Goal: Information Seeking & Learning: Learn about a topic

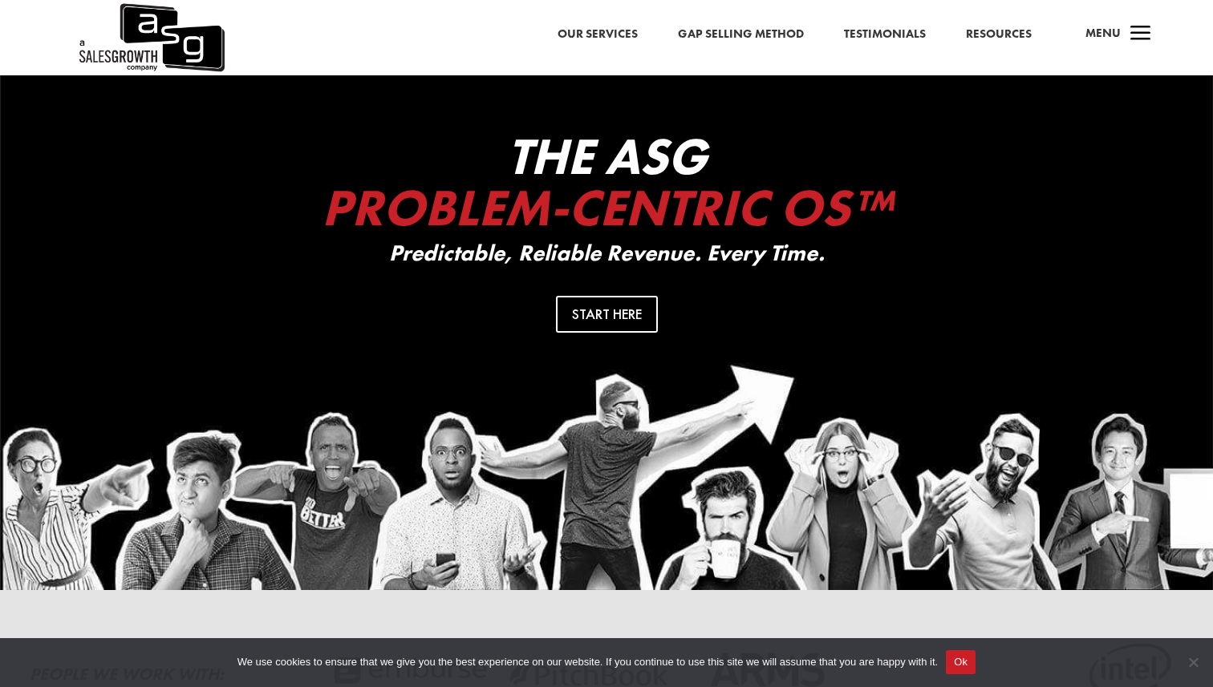
click at [1007, 33] on link "Resources" at bounding box center [999, 34] width 66 height 21
click at [864, 41] on link "Testimonials" at bounding box center [885, 34] width 82 height 21
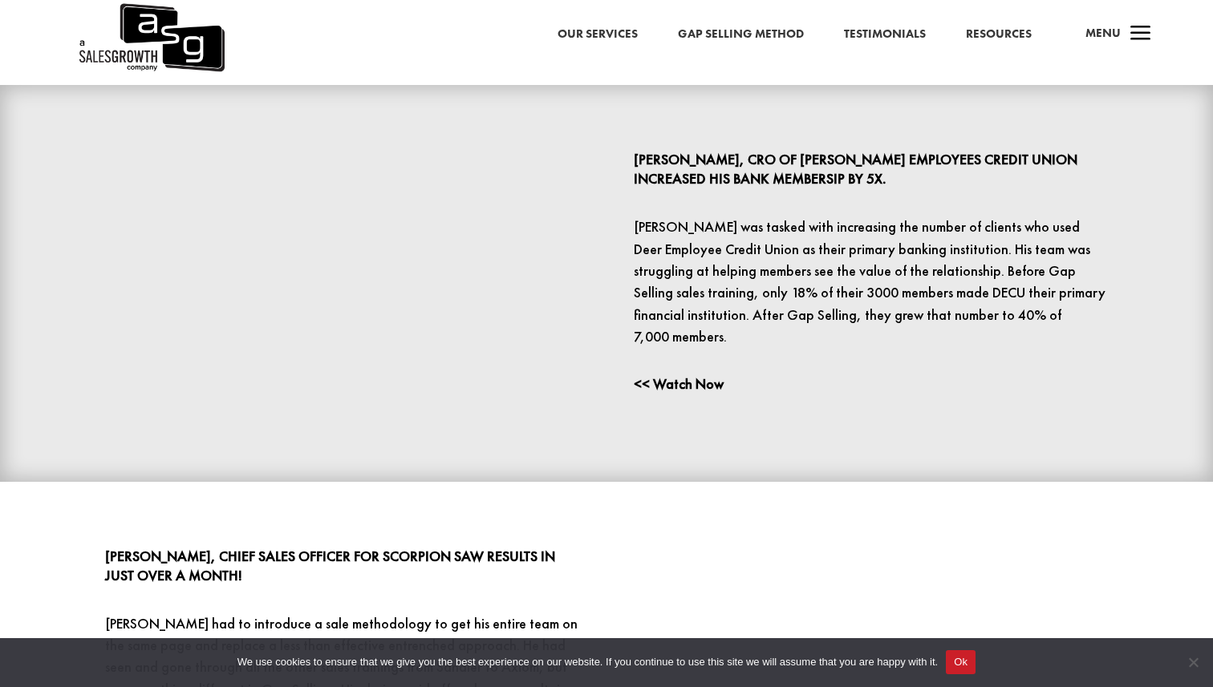
scroll to position [432, 0]
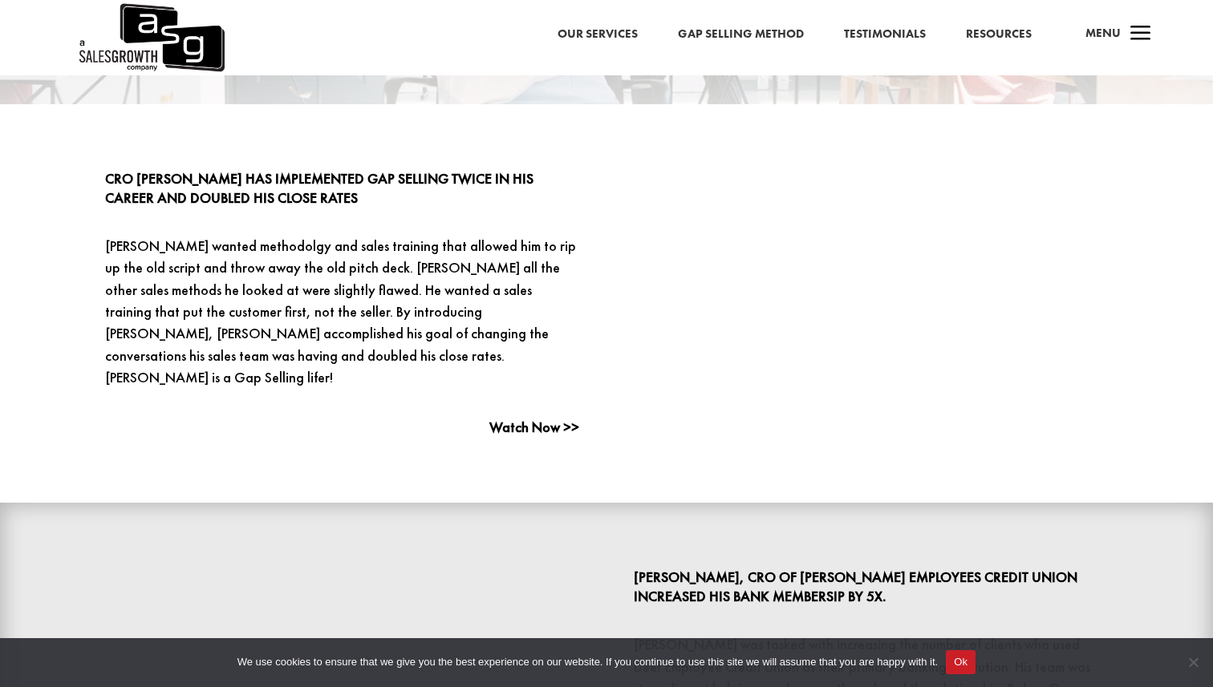
click at [711, 26] on link "Gap Selling Method" at bounding box center [741, 34] width 126 height 21
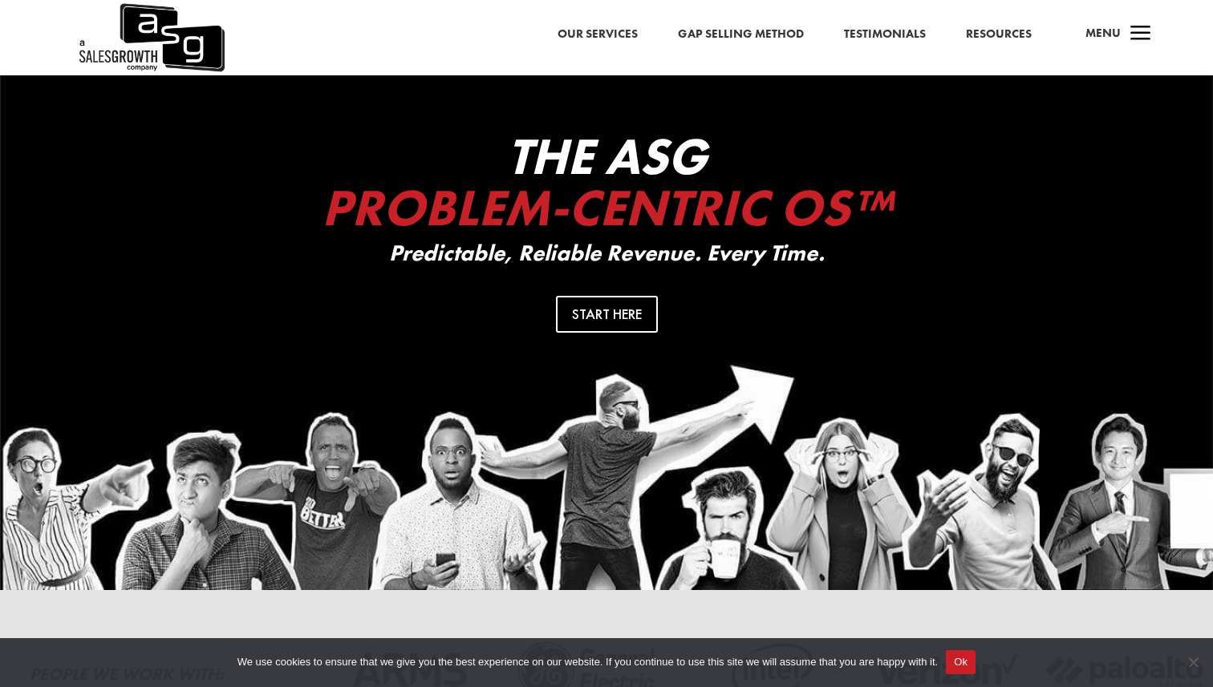
click at [719, 36] on link "Gap Selling Method" at bounding box center [741, 34] width 126 height 21
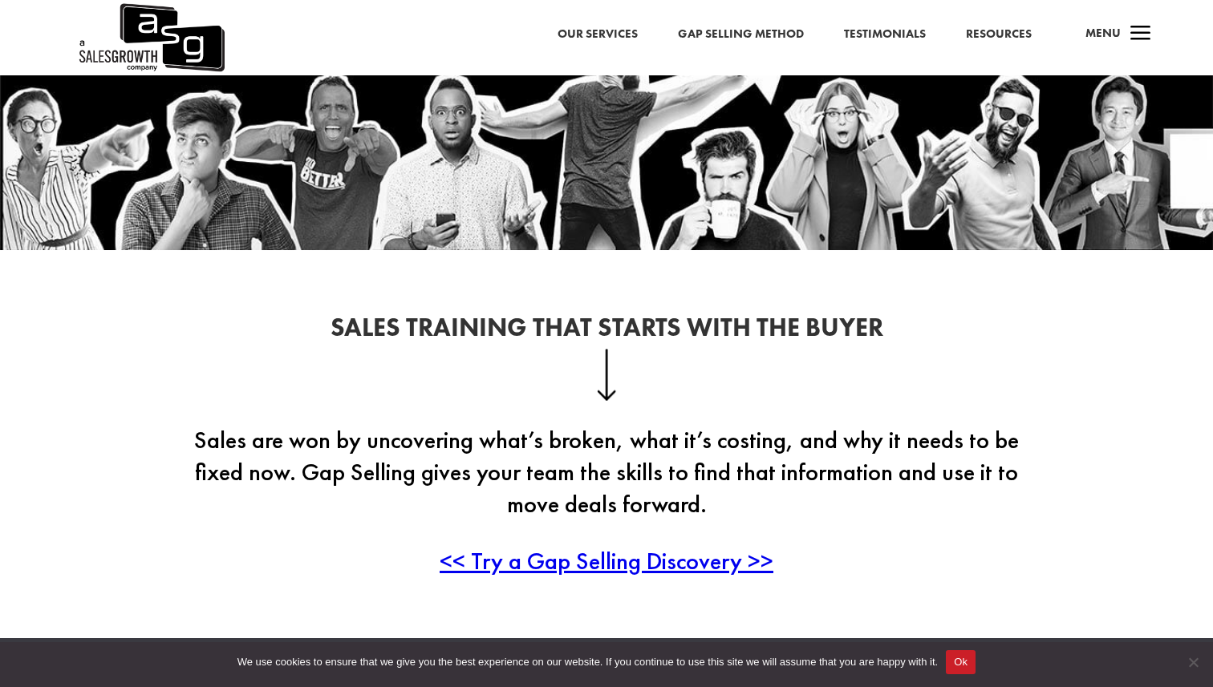
scroll to position [268, 0]
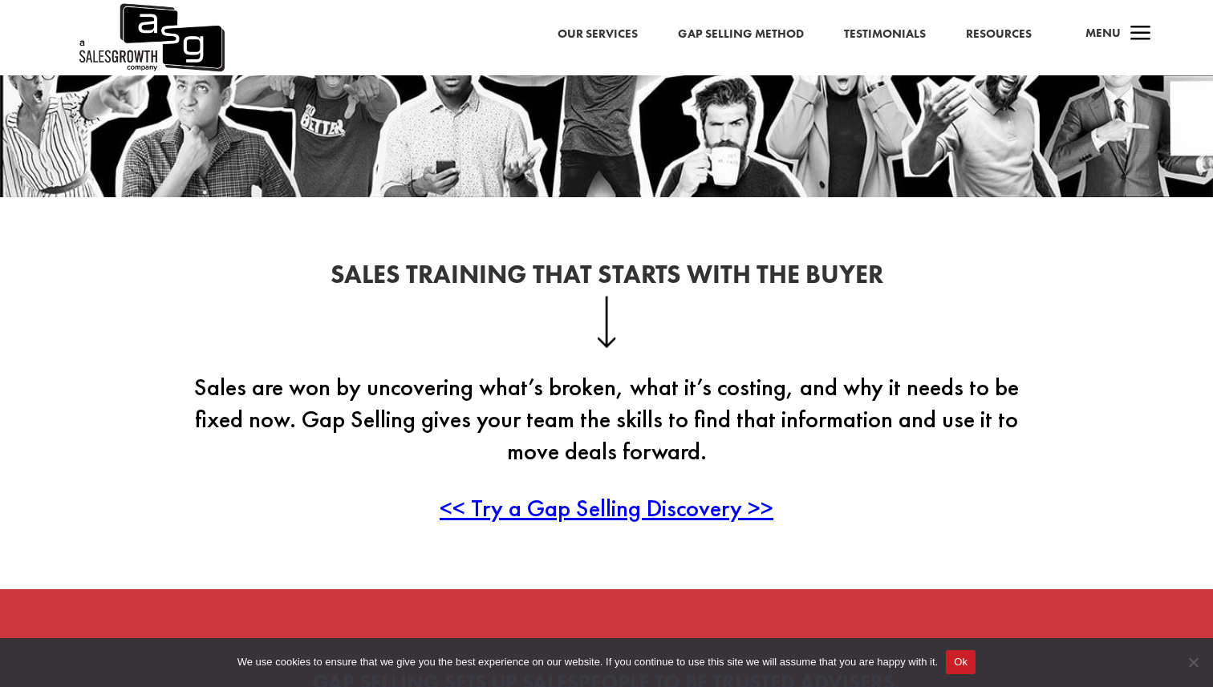
click at [888, 30] on link "Testimonials" at bounding box center [885, 34] width 82 height 21
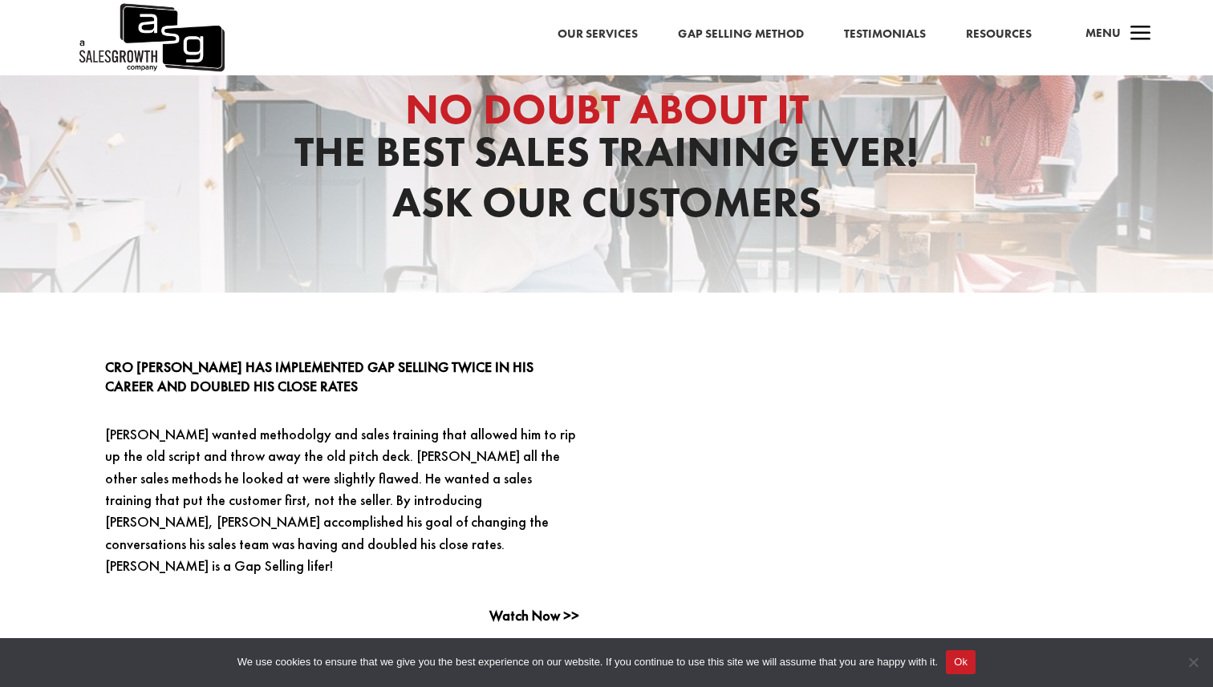
scroll to position [244, 0]
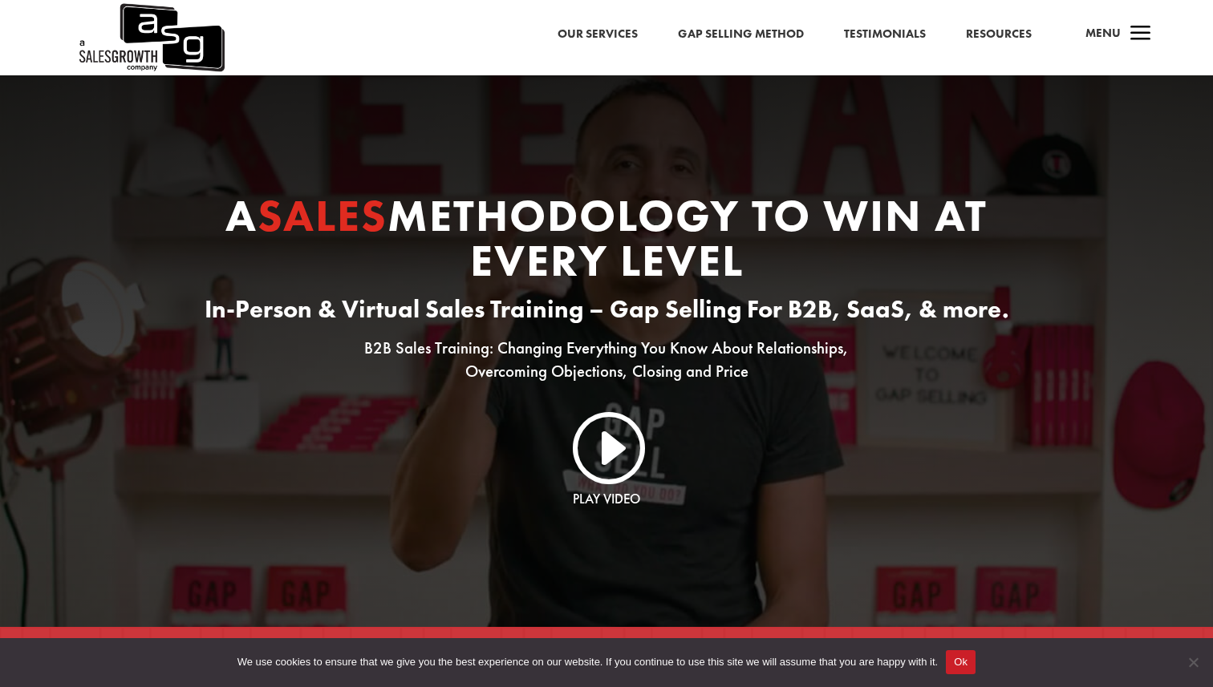
click at [624, 30] on link "Our Services" at bounding box center [597, 34] width 80 height 21
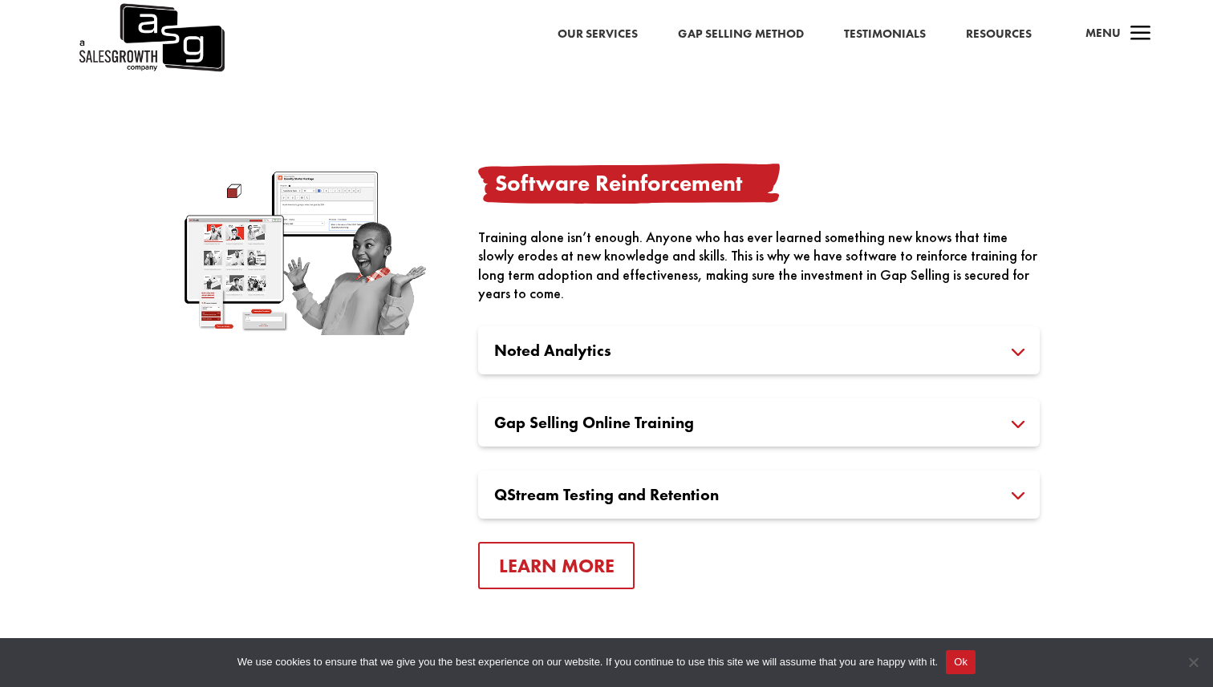
scroll to position [1657, 0]
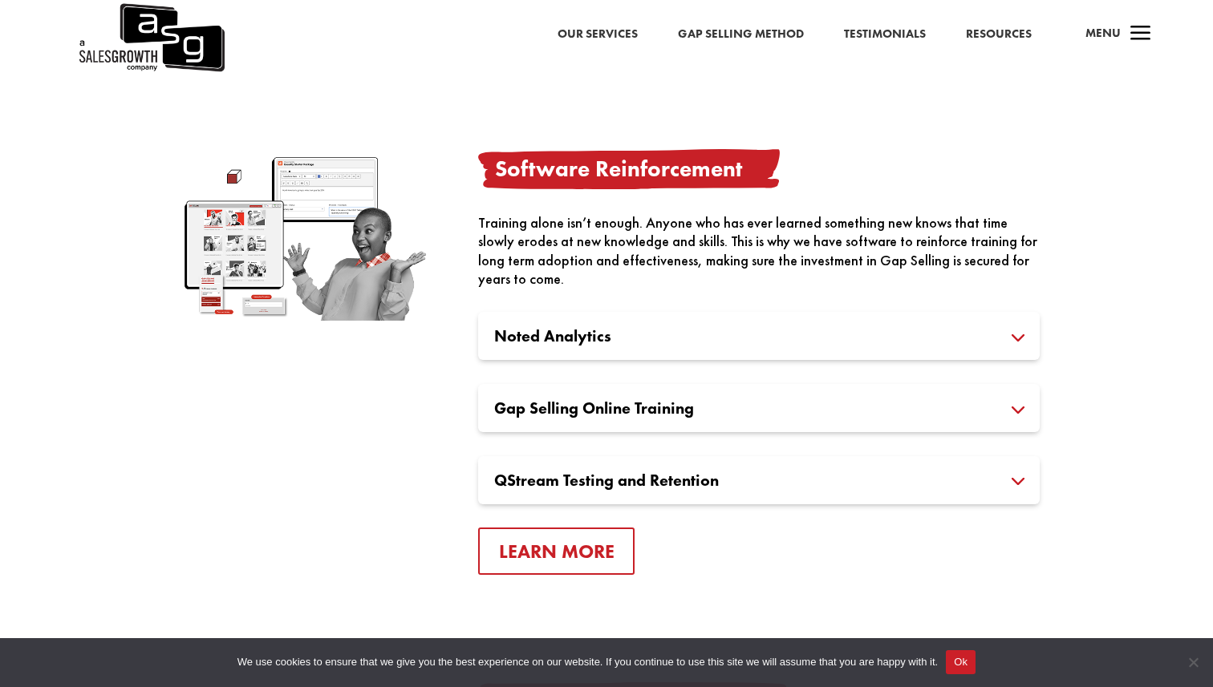
click at [674, 410] on h3 "Gap Selling Online Training" at bounding box center [758, 408] width 529 height 16
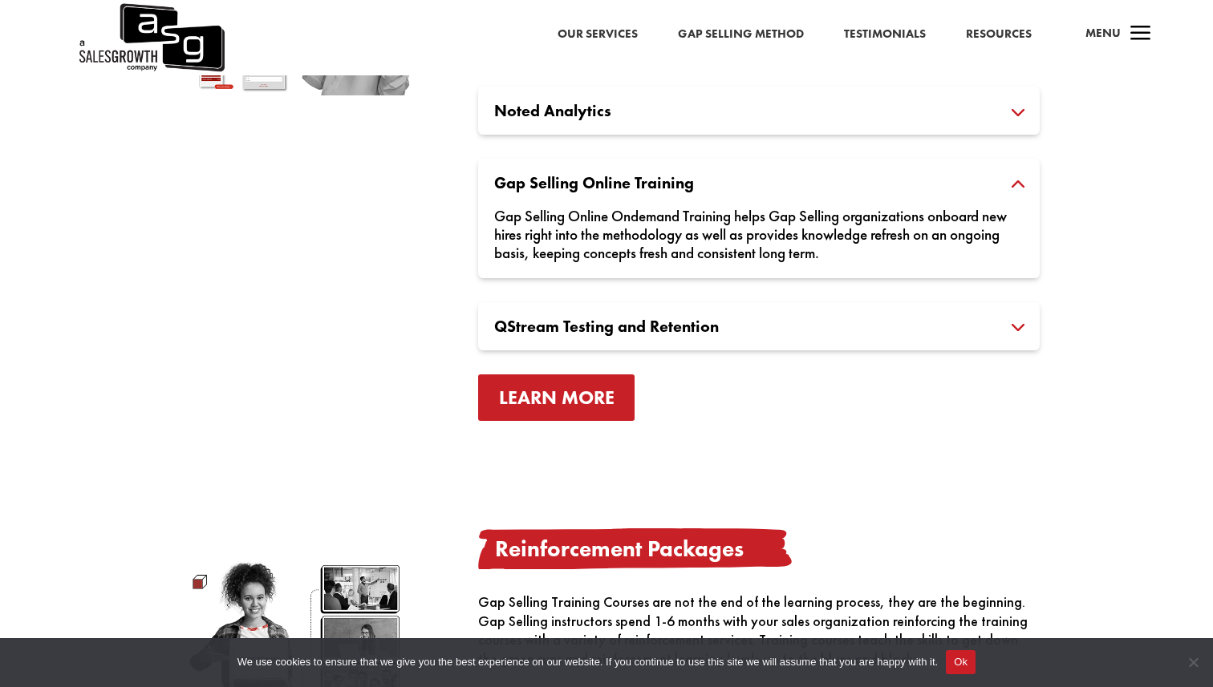
scroll to position [1886, 0]
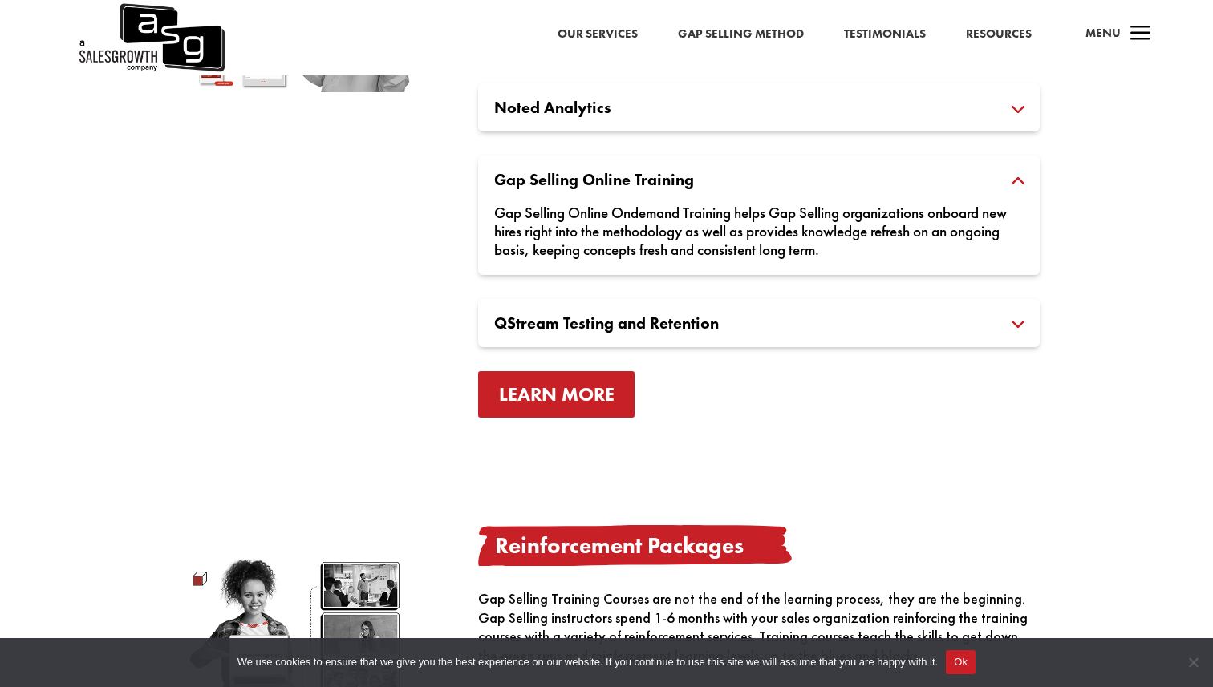
click at [604, 400] on link "Learn More" at bounding box center [556, 394] width 157 height 47
click at [656, 322] on h3 "QStream Testing and Retention" at bounding box center [758, 323] width 529 height 16
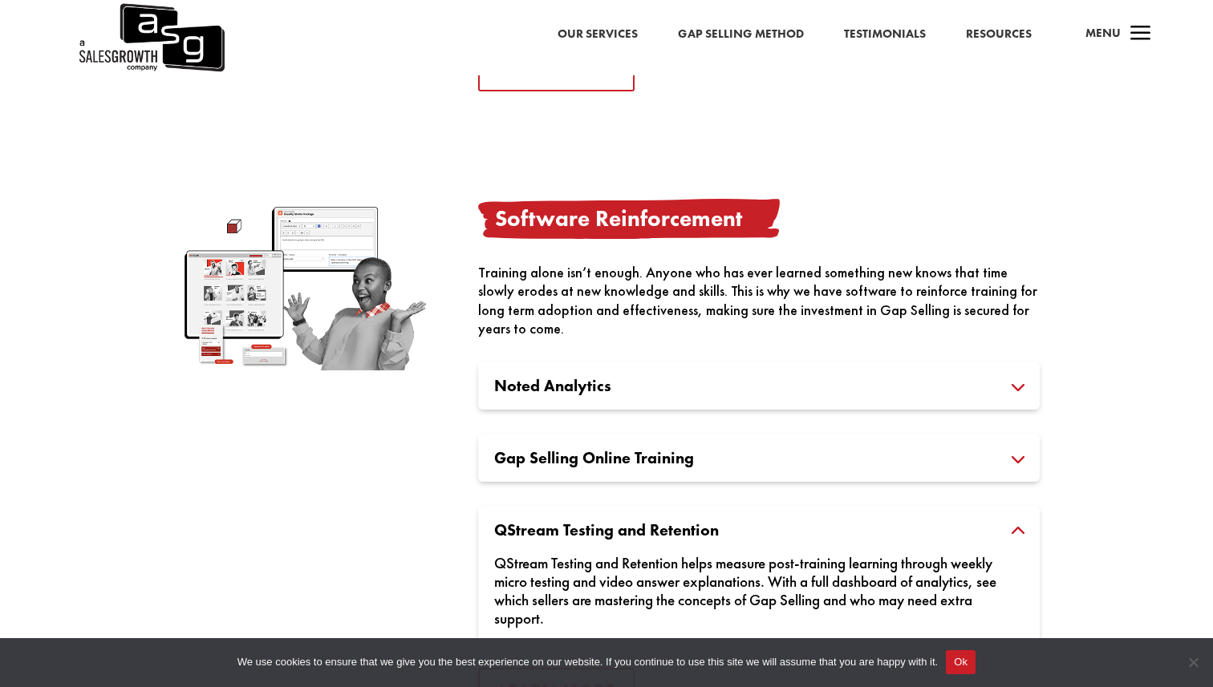
scroll to position [1598, 0]
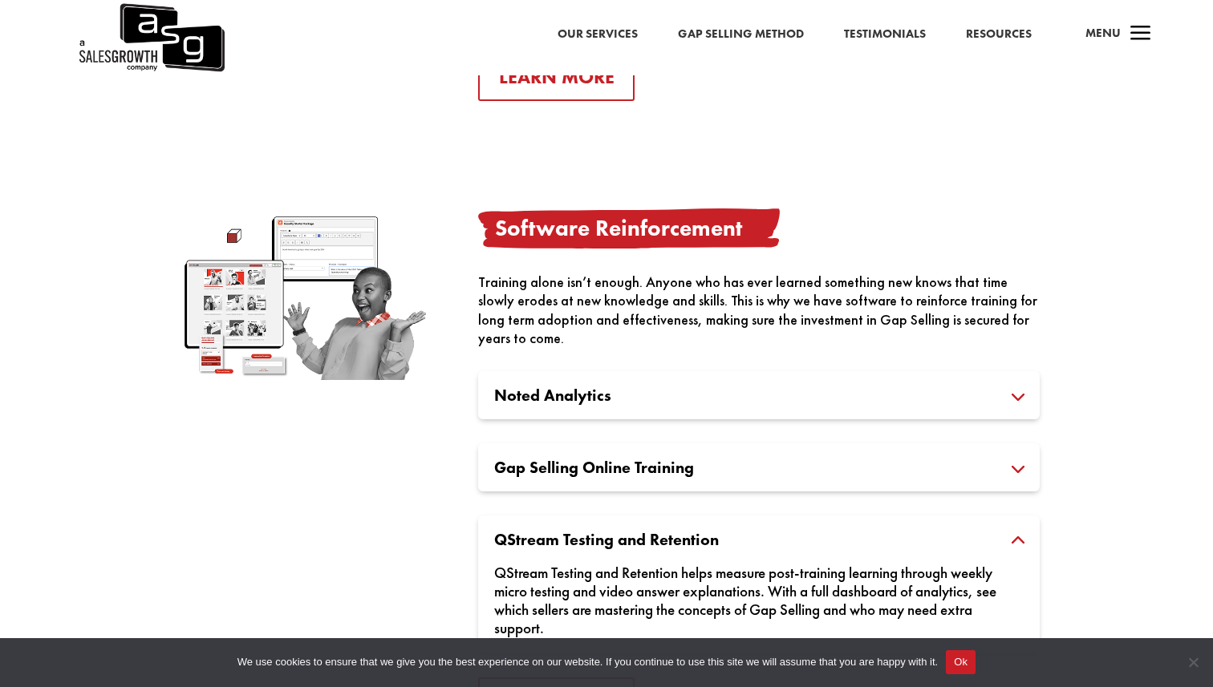
click at [576, 403] on h3 "Noted Analytics" at bounding box center [758, 395] width 529 height 16
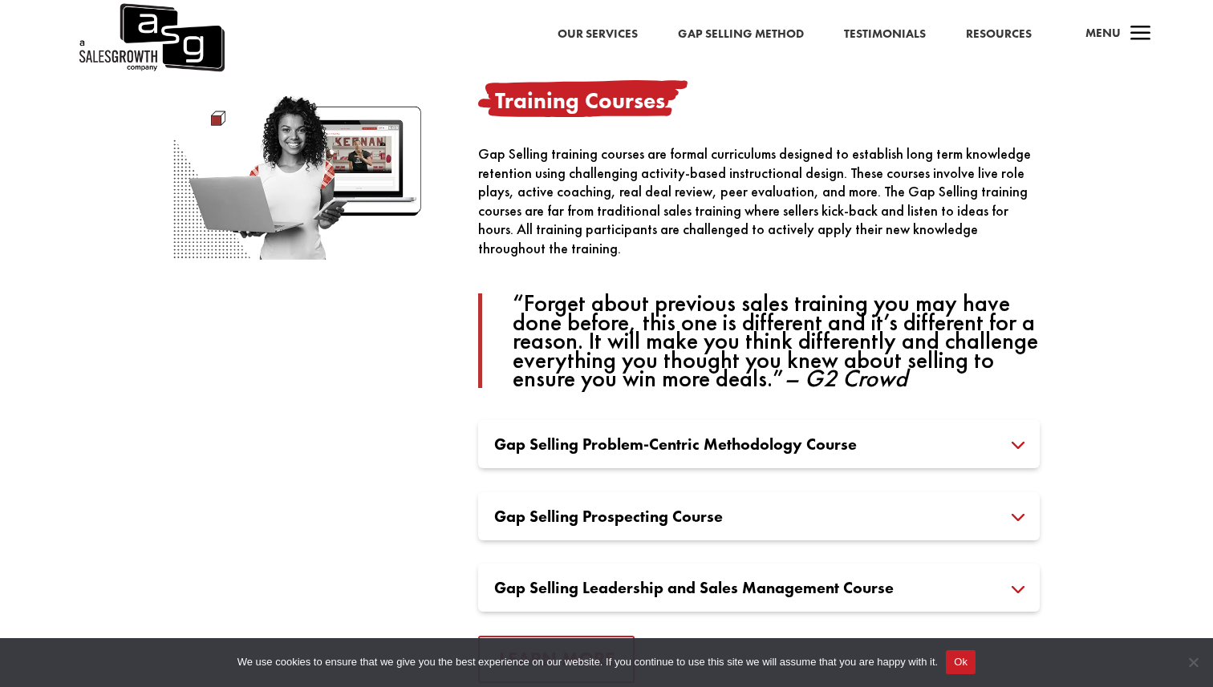
scroll to position [1011, 0]
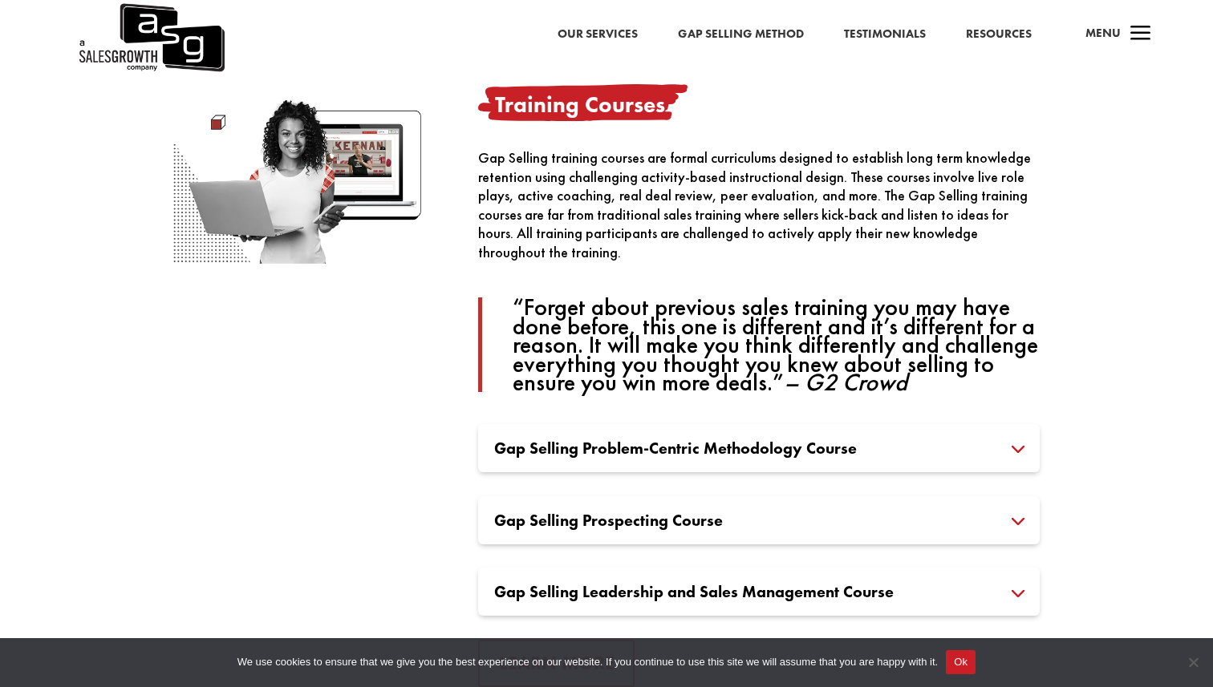
click at [860, 456] on div "Gap Selling Problem-Centric Methodology Course The Gap Selling Problem-Centric …" at bounding box center [758, 448] width 561 height 48
click at [1023, 444] on h3 "Gap Selling Problem-Centric Methodology Course" at bounding box center [758, 448] width 529 height 16
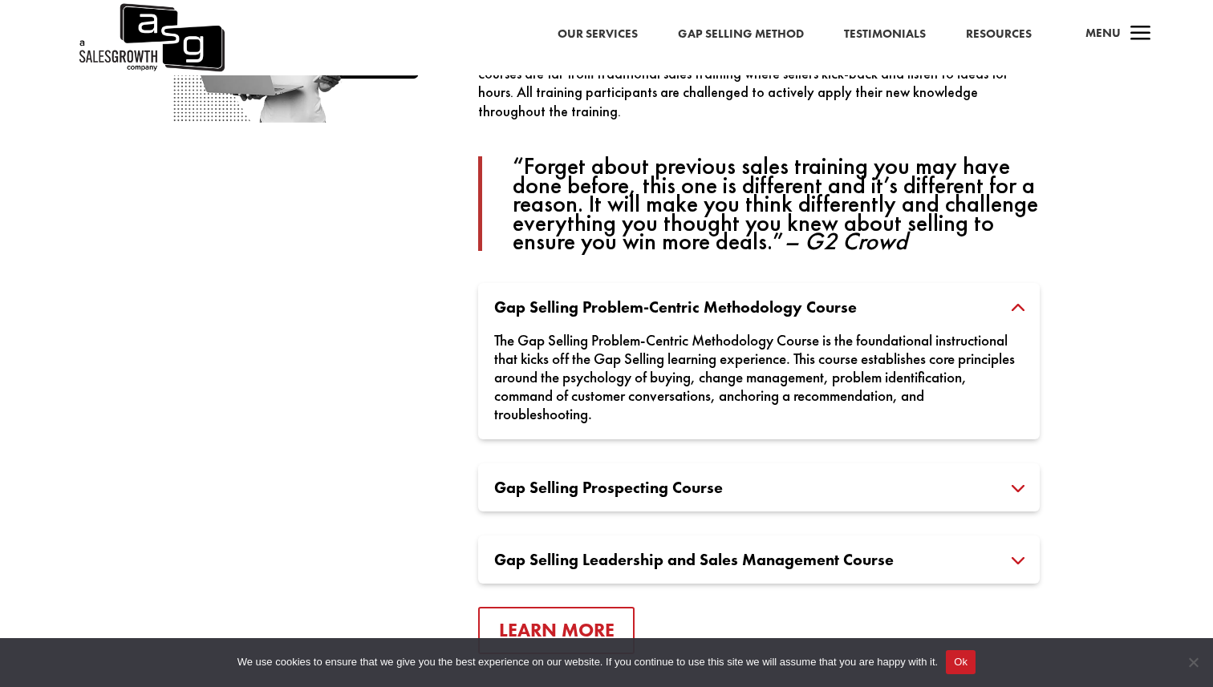
scroll to position [1168, 0]
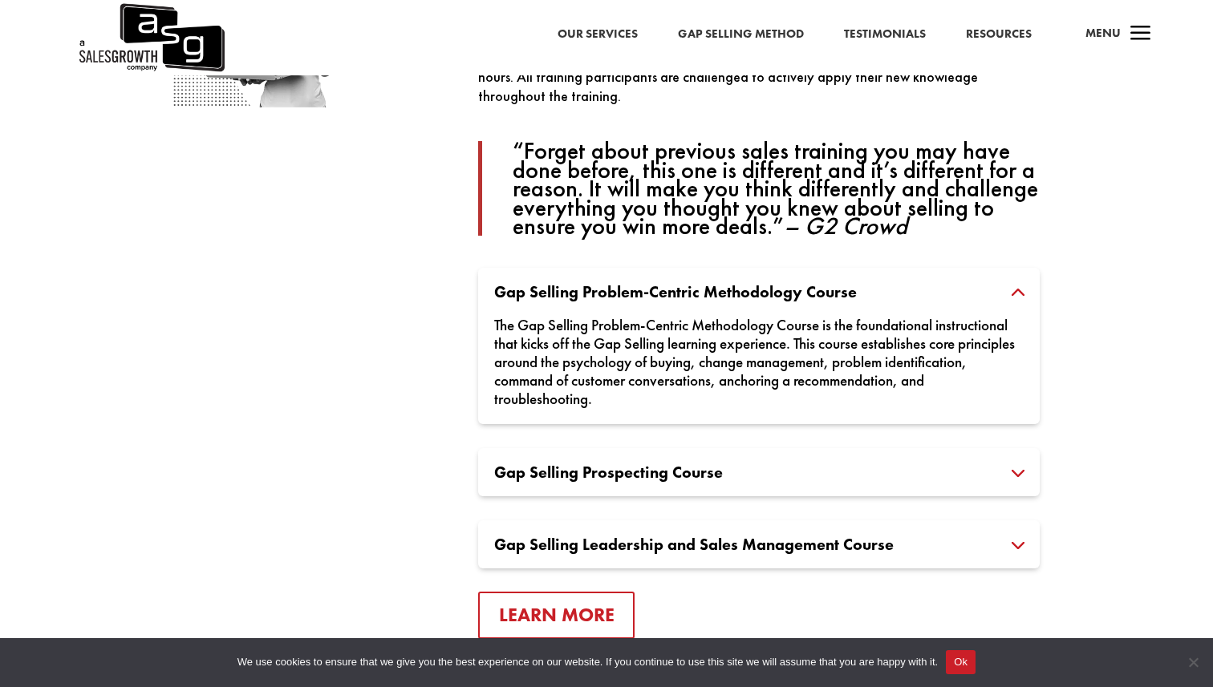
click at [1009, 546] on h3 "Gap Selling Leadership and Sales Management Course" at bounding box center [758, 545] width 529 height 16
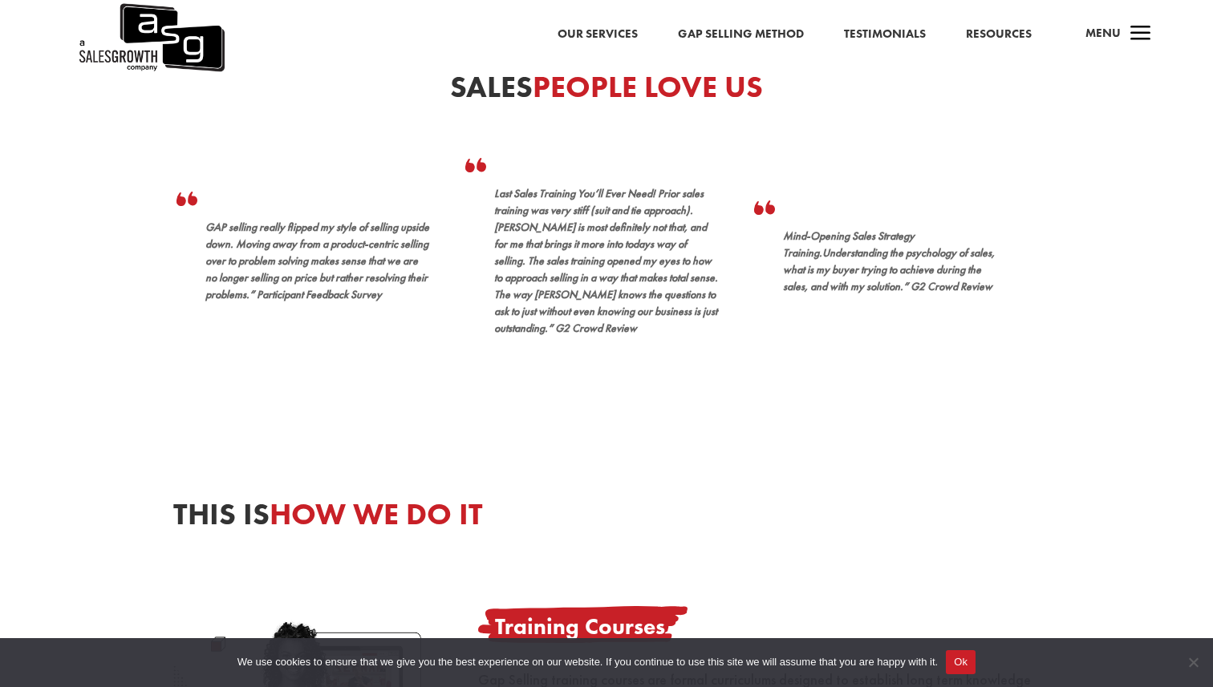
scroll to position [213, 0]
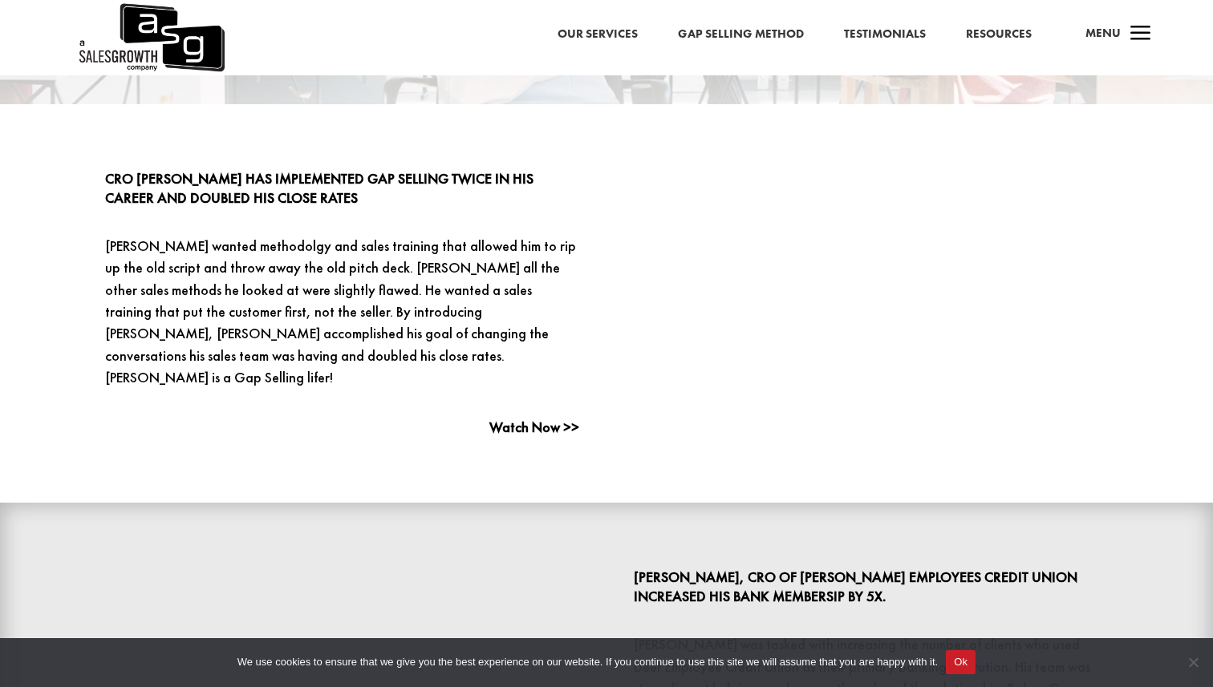
scroll to position [432, 0]
